Goal: Information Seeking & Learning: Learn about a topic

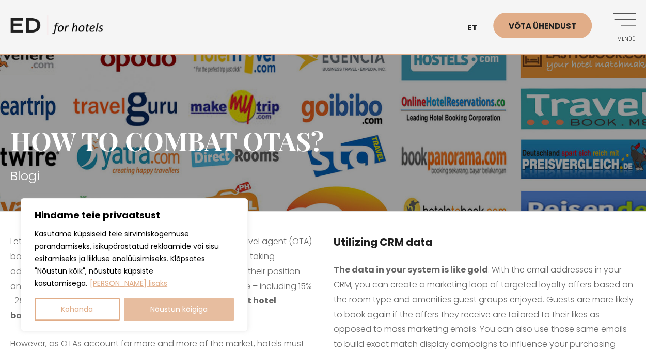
click at [190, 301] on button "Nõustun kõigiga" at bounding box center [179, 309] width 111 height 23
checkbox input "true"
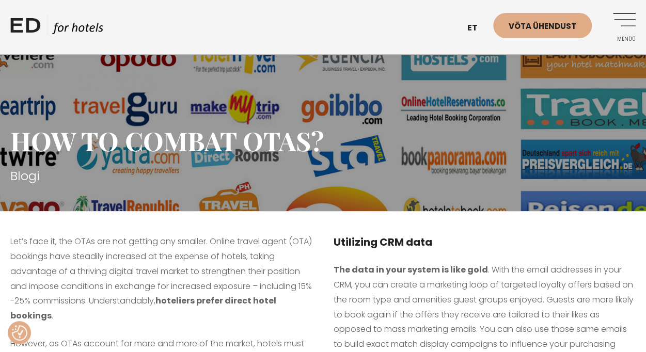
click at [349, 101] on div "HOW TO COMBAT OTAS? Blogi" at bounding box center [323, 142] width 646 height 137
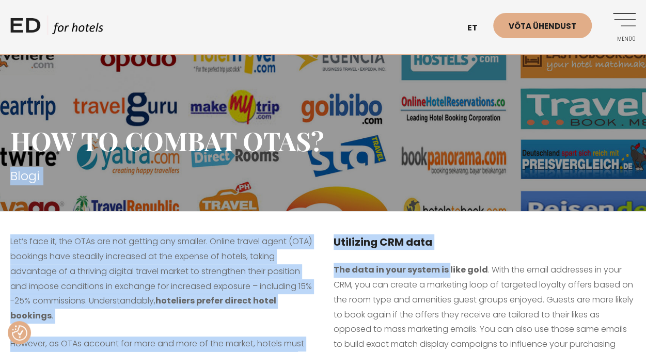
drag, startPoint x: 457, startPoint y: 138, endPoint x: 452, endPoint y: 221, distance: 83.3
click at [447, 271] on body "Hindame teie privaatsust Kasutame küpsiseid teie sirvimiskogemuse parandamiseks…" at bounding box center [323, 176] width 646 height 352
click at [460, 91] on div "HOW TO COMBAT OTAS? Blogi" at bounding box center [323, 142] width 646 height 137
copy body "Lorem Ips’d sita co, adi ELIt sed doe tempori utl etdolor. Magnaa enimad minim …"
drag, startPoint x: 486, startPoint y: 150, endPoint x: 475, endPoint y: 183, distance: 35.3
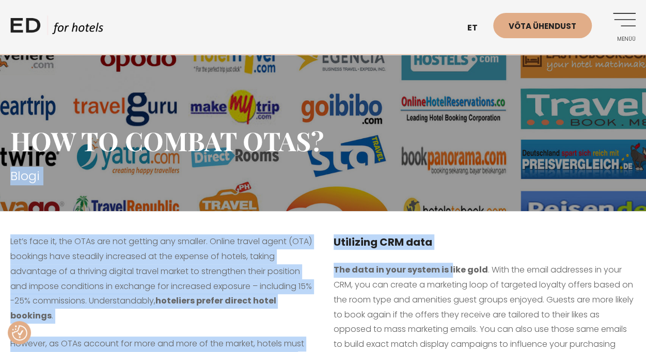
click at [487, 150] on h1 "HOW TO COMBAT OTAS?" at bounding box center [323, 141] width 626 height 31
click at [475, 239] on h4 "Utilizing CRM data" at bounding box center [485, 242] width 303 height 15
